Goal: Task Accomplishment & Management: Manage account settings

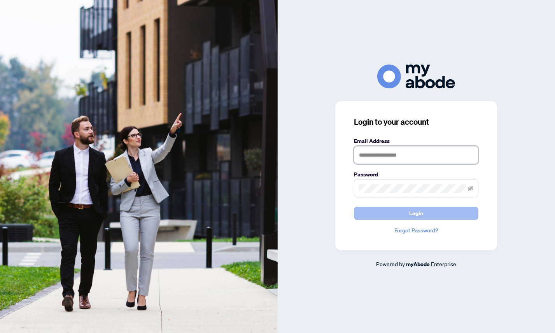
type input "**********"
click at [410, 215] on span "Login" at bounding box center [416, 213] width 14 height 12
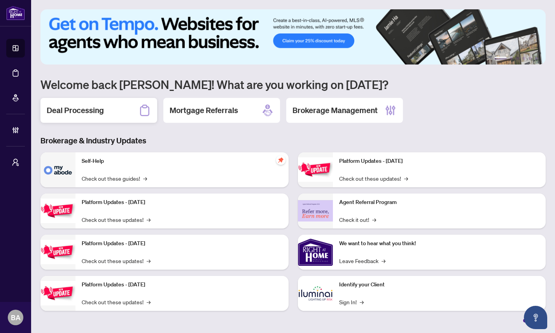
click at [91, 107] on h2 "Deal Processing" at bounding box center [75, 110] width 57 height 11
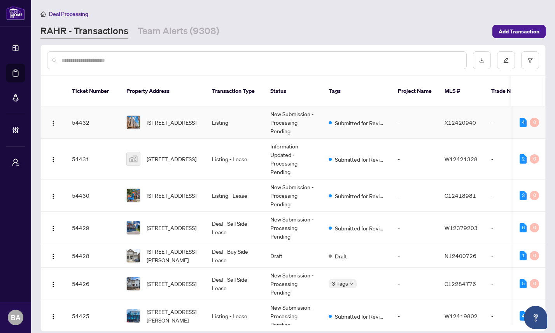
click at [392, 112] on td "-" at bounding box center [415, 123] width 47 height 32
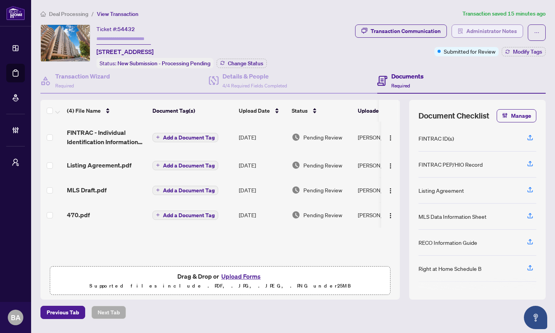
click at [478, 34] on span "Administrator Notes" at bounding box center [491, 31] width 51 height 12
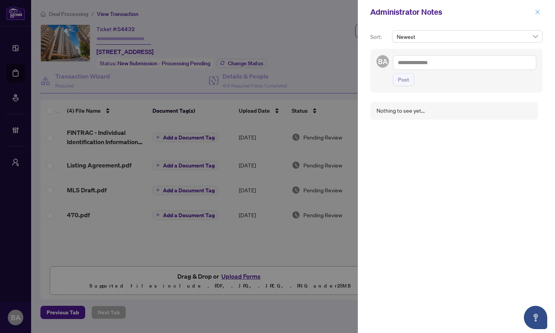
click at [539, 11] on icon "close" at bounding box center [537, 11] width 5 height 5
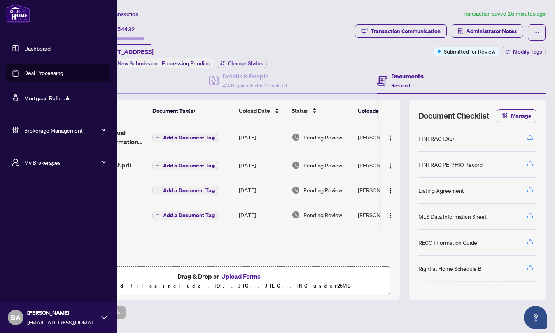
click at [101, 314] on div "BA Bonnie Ackerly bonniea@myabode.ca" at bounding box center [58, 317] width 117 height 31
click at [33, 286] on span "Logout" at bounding box center [32, 288] width 18 height 12
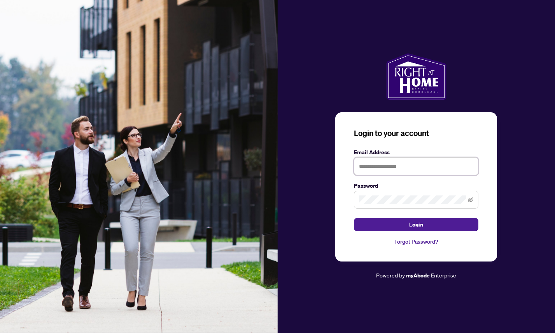
type input "**********"
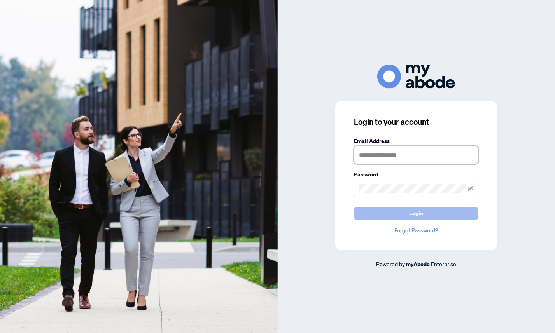
type input "**********"
click at [391, 213] on button "Login" at bounding box center [416, 213] width 124 height 13
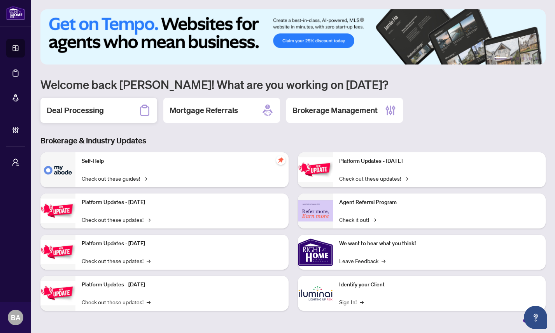
click at [91, 110] on h2 "Deal Processing" at bounding box center [75, 110] width 57 height 11
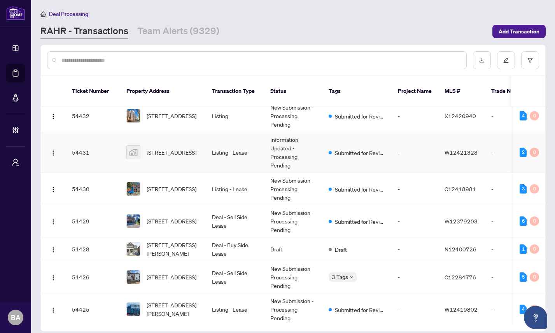
scroll to position [6, 0]
click at [178, 28] on link "Team Alerts (9329)" at bounding box center [179, 32] width 82 height 14
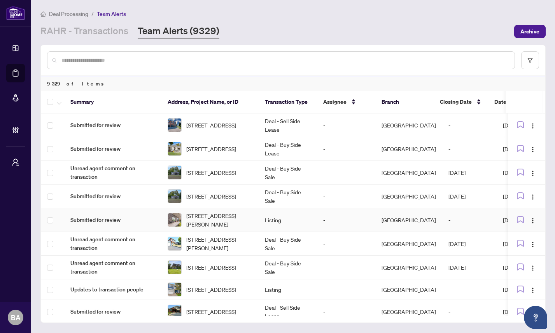
click at [129, 214] on td "Submitted for review" at bounding box center [112, 220] width 97 height 24
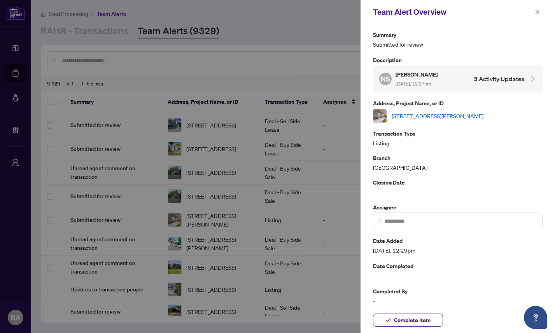
click at [525, 76] on div at bounding box center [531, 79] width 12 height 9
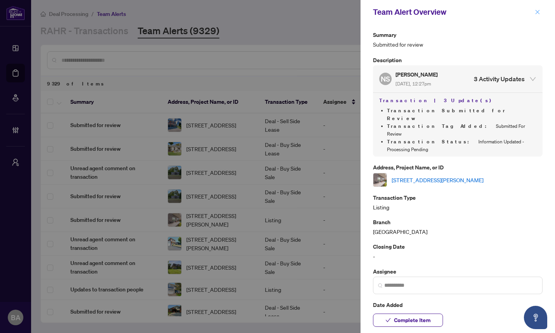
click at [536, 13] on icon "close" at bounding box center [538, 12] width 4 height 4
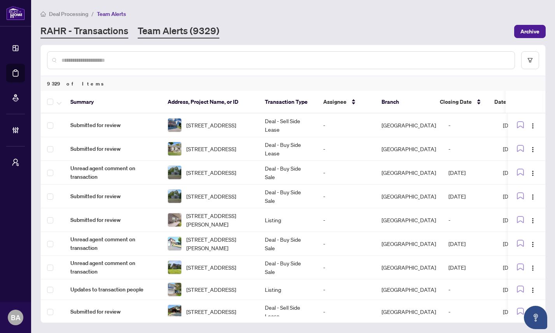
click at [103, 31] on link "RAHR - Transactions" at bounding box center [84, 32] width 88 height 14
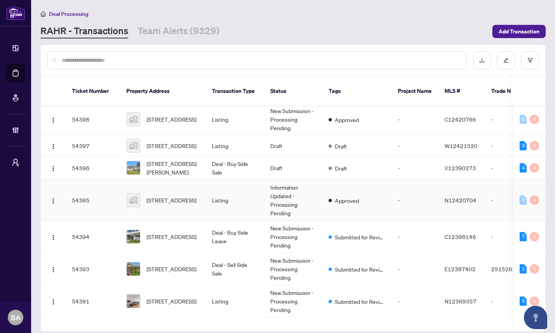
scroll to position [1052, 0]
click at [253, 192] on td "Listing" at bounding box center [235, 199] width 58 height 41
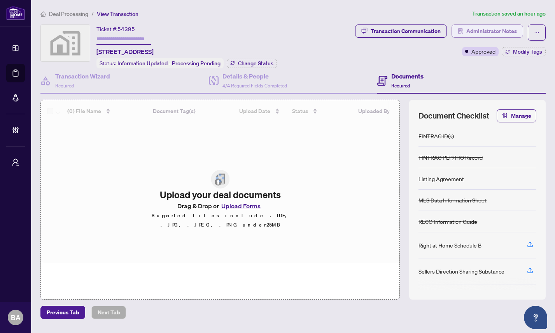
click at [493, 30] on span "Administrator Notes" at bounding box center [491, 31] width 51 height 12
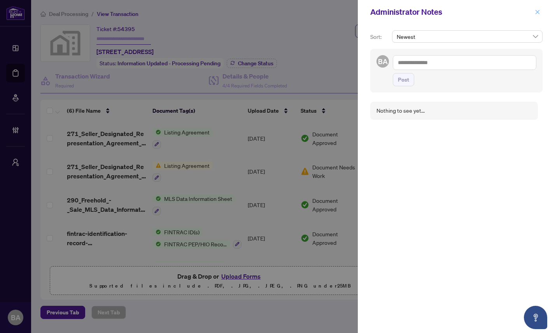
click at [537, 13] on icon "close" at bounding box center [537, 11] width 5 height 5
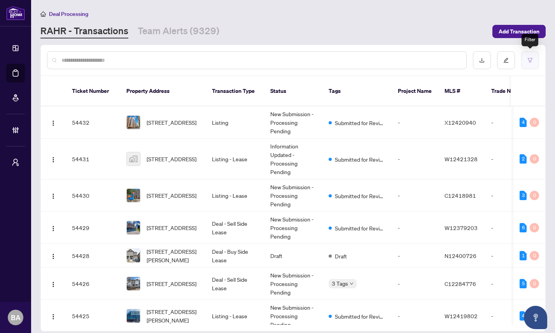
click at [530, 67] on button "button" at bounding box center [530, 60] width 18 height 18
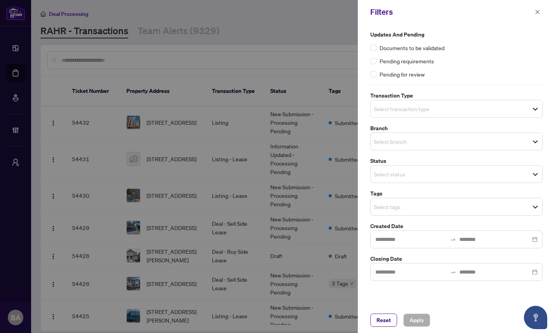
click at [443, 110] on span "Select transaction type" at bounding box center [457, 108] width 172 height 11
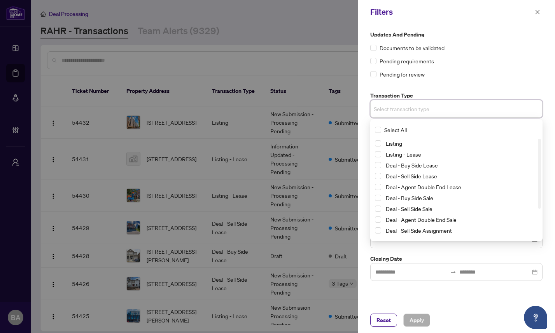
click at [454, 93] on label "Transaction Type" at bounding box center [456, 95] width 172 height 9
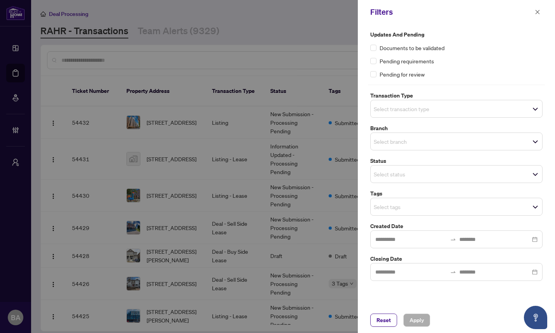
click at [439, 171] on span "Select status" at bounding box center [457, 174] width 172 height 11
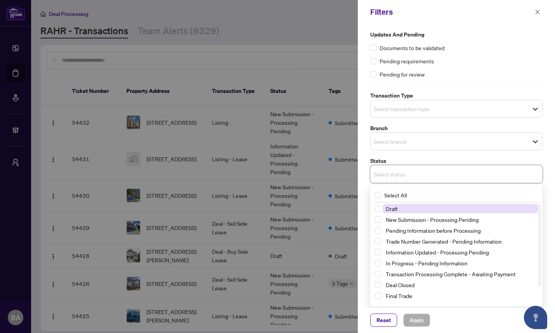
click at [442, 157] on label "Status" at bounding box center [456, 161] width 172 height 9
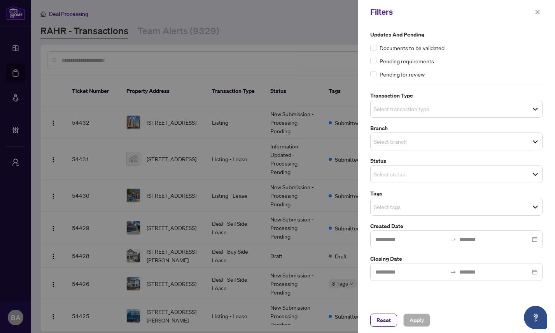
click at [428, 205] on input "search" at bounding box center [401, 206] width 54 height 9
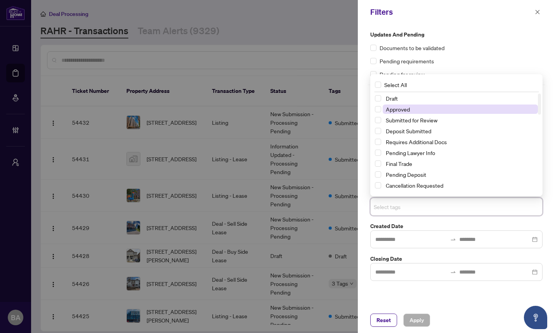
click at [435, 109] on span "Approved" at bounding box center [460, 109] width 155 height 9
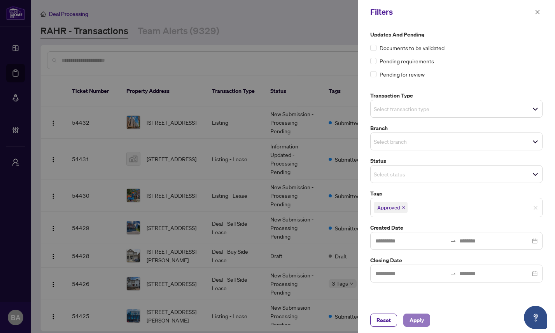
click at [422, 319] on span "Apply" at bounding box center [417, 320] width 14 height 12
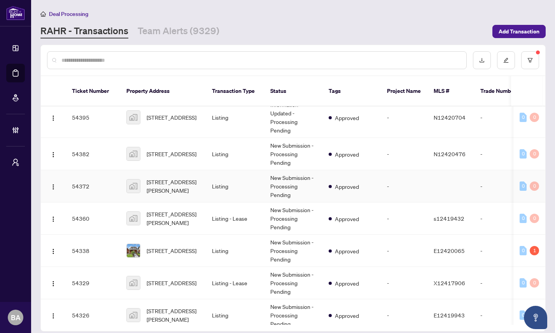
scroll to position [184, 0]
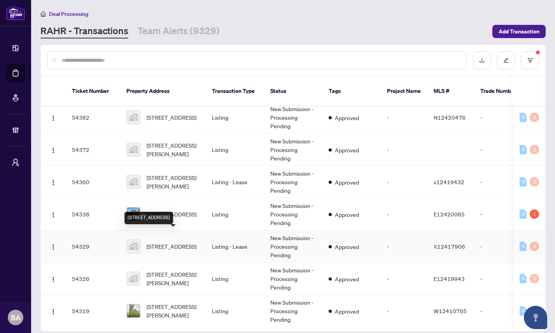
click at [196, 242] on span "296-258B Sunview Street #296, Waterloo, ON, Canada" at bounding box center [172, 246] width 50 height 9
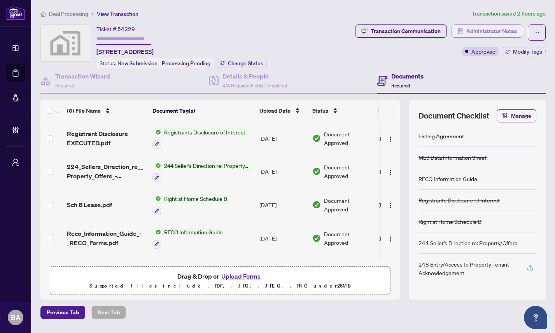
click at [480, 29] on span "Administrator Notes" at bounding box center [491, 31] width 51 height 12
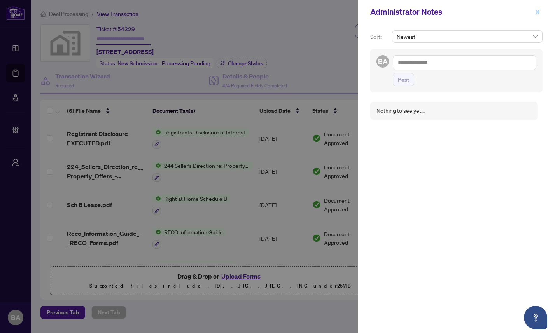
click at [541, 9] on button "button" at bounding box center [537, 11] width 10 height 9
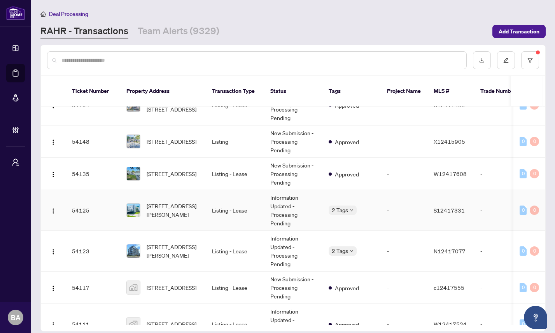
scroll to position [922, 0]
click at [533, 60] on button "button" at bounding box center [530, 60] width 18 height 18
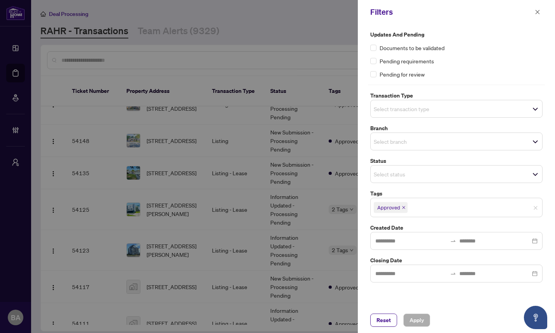
click at [424, 109] on input "search" at bounding box center [401, 108] width 54 height 9
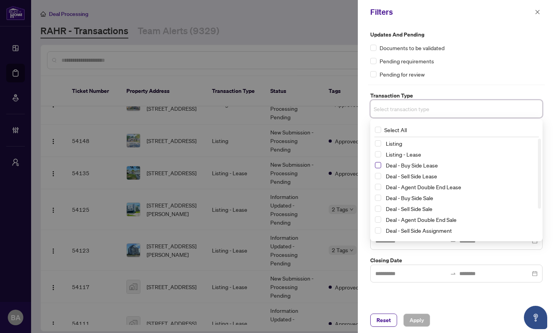
click at [378, 166] on span "Select Deal - Buy Side Lease" at bounding box center [378, 165] width 6 height 6
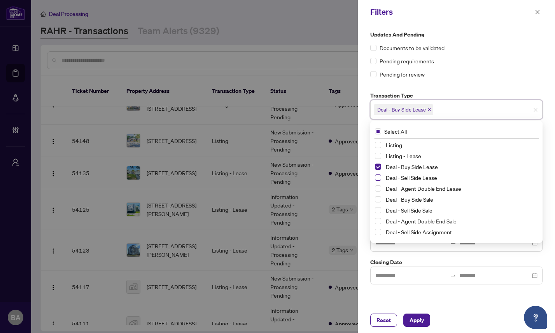
click at [378, 175] on span "Select Deal - Sell Side Lease" at bounding box center [378, 178] width 6 height 6
click at [378, 186] on span "Select Deal - Agent Double End Lease" at bounding box center [378, 189] width 6 height 6
click at [378, 144] on span "Select Listing" at bounding box center [378, 145] width 6 height 6
click at [378, 155] on span "Select Listing - Lease" at bounding box center [378, 156] width 6 height 6
click at [416, 324] on span "Apply" at bounding box center [417, 320] width 14 height 12
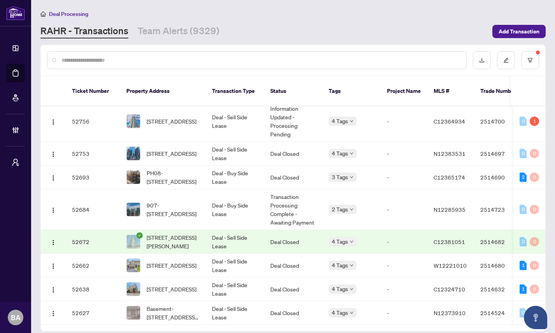
scroll to position [0, 0]
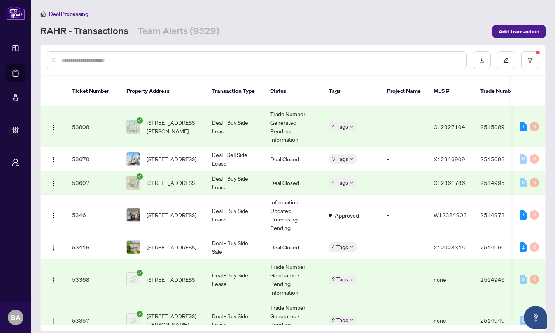
click at [201, 131] on td "409-21 Scollard St, Toronto, Ontario M5R 1G1, Canada" at bounding box center [163, 127] width 86 height 41
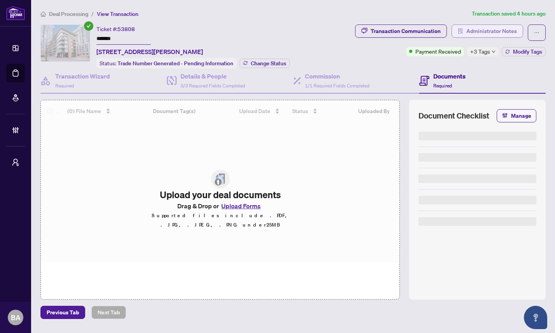
click at [488, 30] on span "Administrator Notes" at bounding box center [491, 31] width 51 height 12
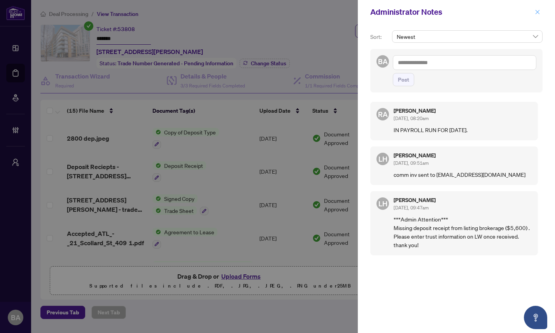
click at [538, 11] on icon "close" at bounding box center [537, 11] width 5 height 5
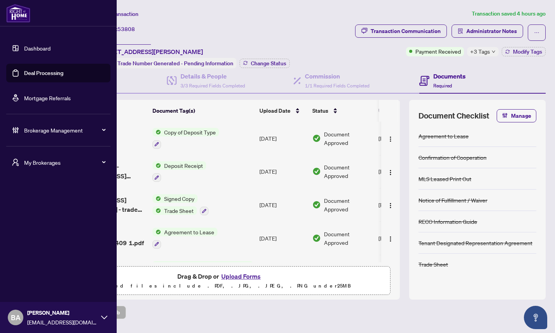
click at [30, 47] on link "Dashboard" at bounding box center [37, 48] width 26 height 7
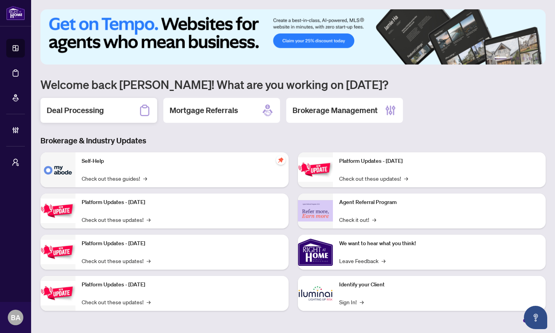
click at [77, 109] on h2 "Deal Processing" at bounding box center [75, 110] width 57 height 11
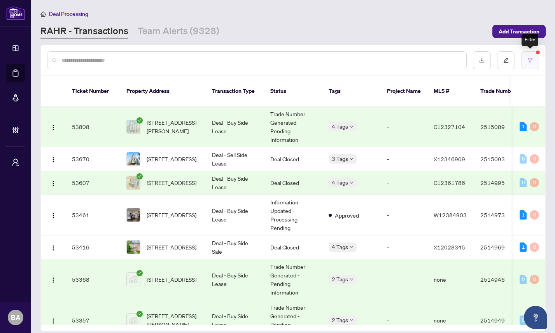
click at [529, 57] on button "button" at bounding box center [530, 60] width 18 height 18
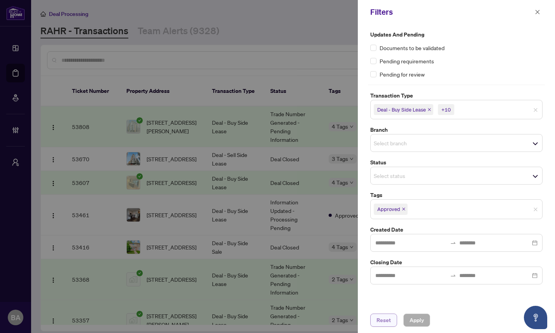
click at [383, 320] on span "Reset" at bounding box center [383, 320] width 14 height 12
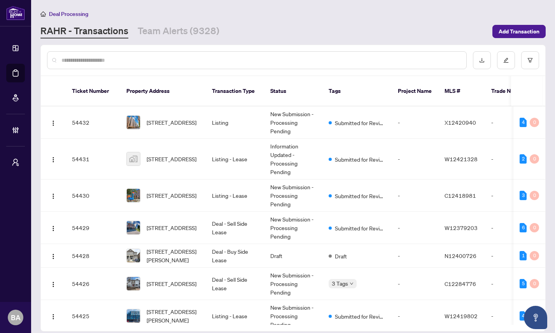
click at [287, 56] on input "text" at bounding box center [260, 60] width 399 height 9
paste input "*****"
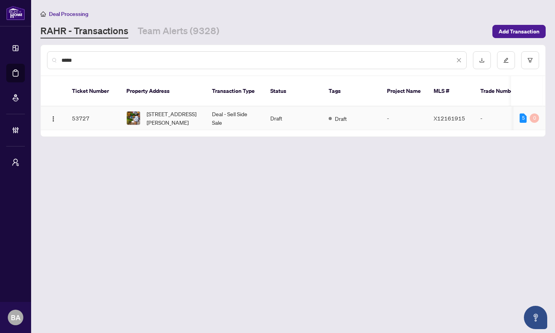
type input "*****"
click at [102, 108] on td "53727" at bounding box center [93, 119] width 54 height 24
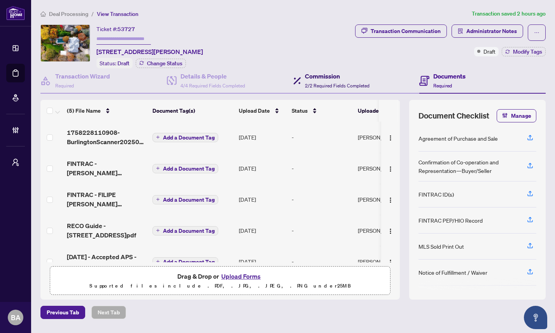
click at [329, 77] on h4 "Commission" at bounding box center [337, 76] width 65 height 9
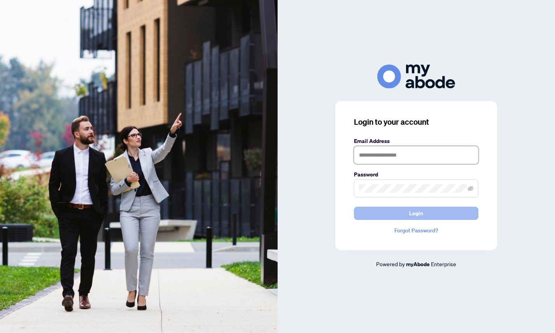
type input "**********"
click at [392, 212] on button "Login" at bounding box center [416, 213] width 124 height 13
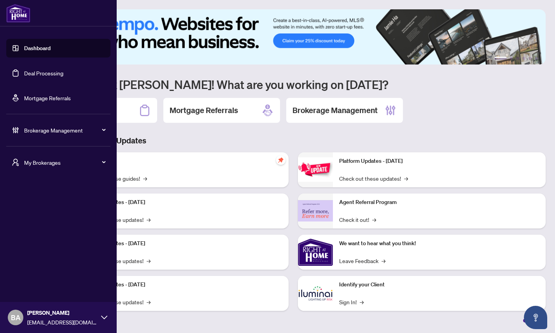
click at [35, 131] on span "Brokerage Management" at bounding box center [64, 130] width 81 height 9
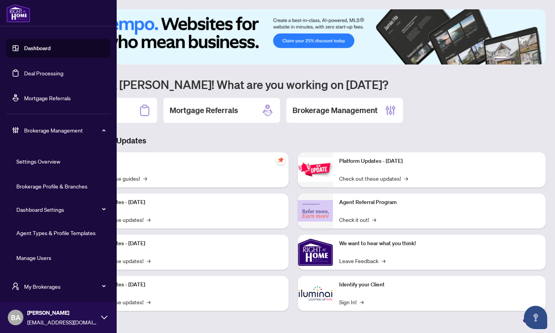
scroll to position [25, 0]
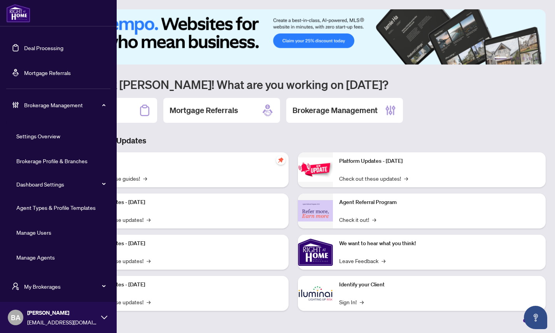
click at [42, 259] on link "Manage Agents" at bounding box center [35, 257] width 39 height 7
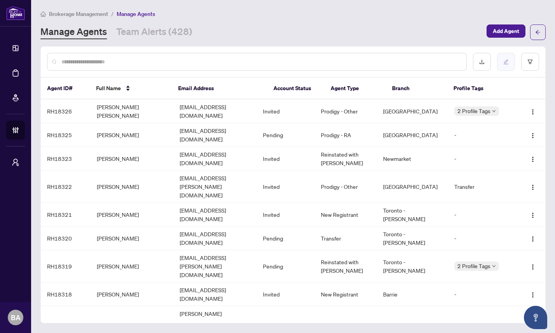
click at [506, 61] on icon "edit" at bounding box center [505, 61] width 5 height 5
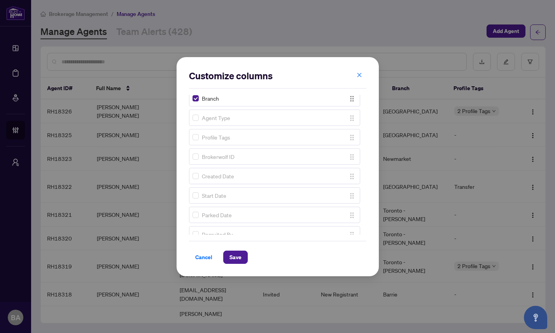
scroll to position [82, 0]
click at [234, 254] on span "Save" at bounding box center [235, 257] width 12 height 12
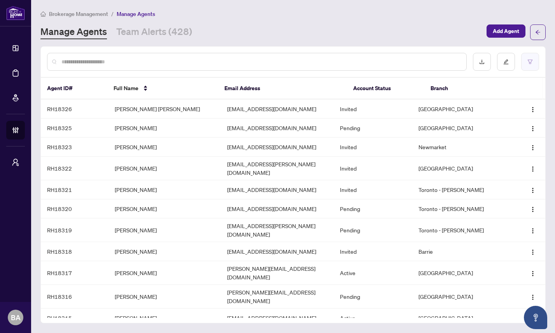
click at [534, 61] on button "button" at bounding box center [530, 62] width 18 height 18
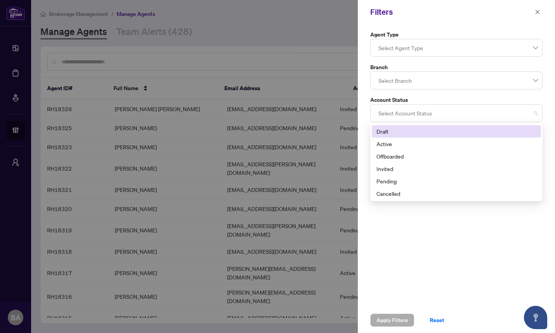
click at [431, 115] on div at bounding box center [456, 113] width 162 height 14
click at [536, 12] on icon "close" at bounding box center [537, 11] width 5 height 5
